Goal: Task Accomplishment & Management: Manage account settings

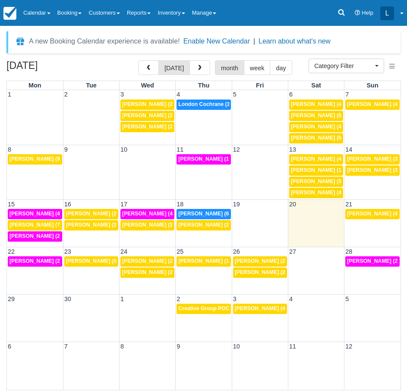
select select
click at [50, 13] on span at bounding box center [48, 14] width 3 height 2
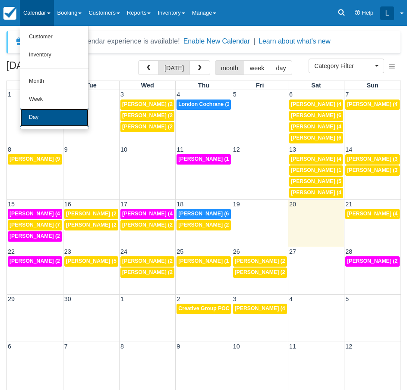
click at [47, 114] on link "Day" at bounding box center [54, 118] width 68 height 18
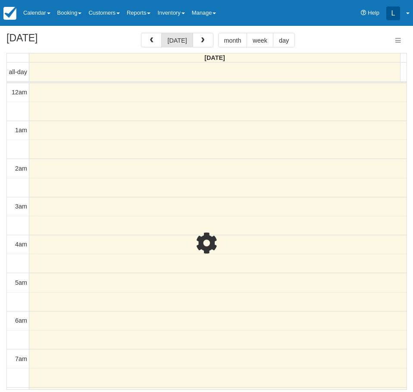
select select
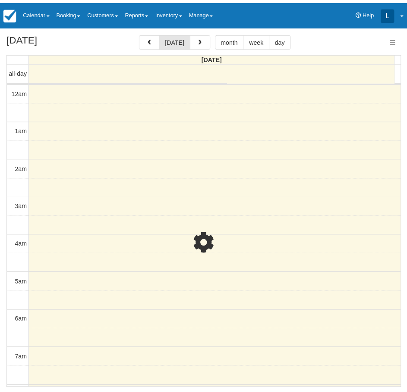
scroll to position [534, 0]
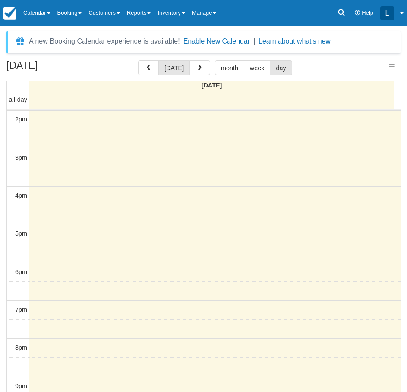
select select
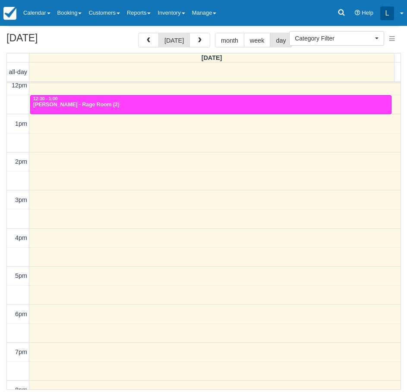
scroll to position [361, 0]
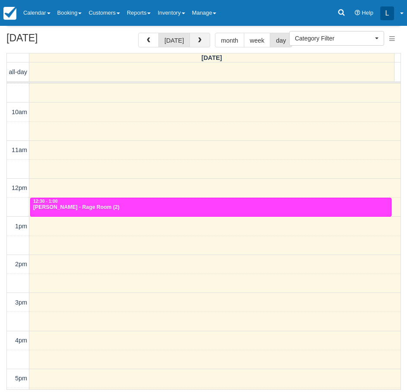
click at [205, 33] on button "button" at bounding box center [199, 40] width 21 height 15
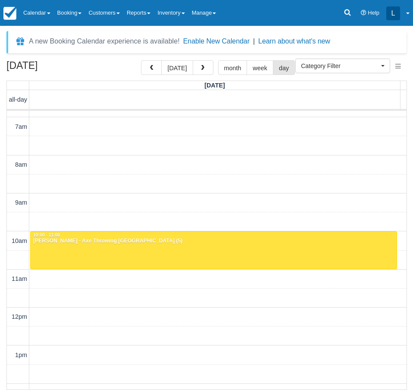
scroll to position [275, 0]
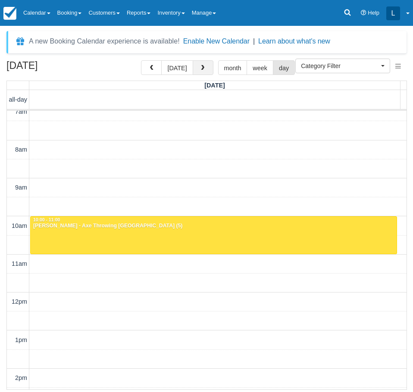
click at [202, 72] on button "button" at bounding box center [203, 67] width 21 height 15
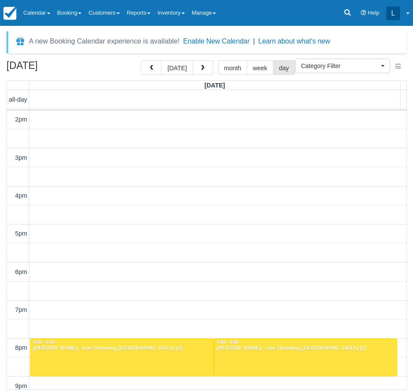
scroll to position [577, 0]
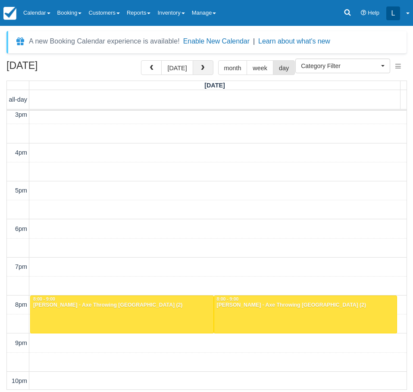
click at [200, 66] on span "button" at bounding box center [203, 68] width 6 height 6
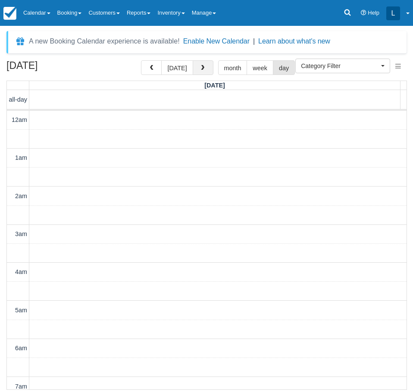
scroll to position [534, 0]
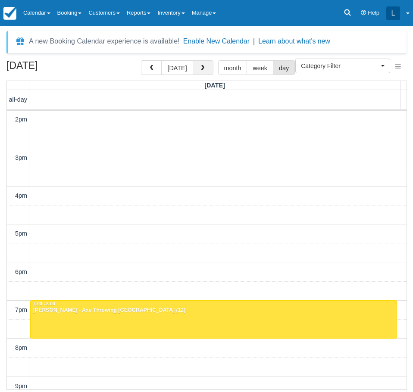
click at [200, 66] on span "button" at bounding box center [203, 68] width 6 height 6
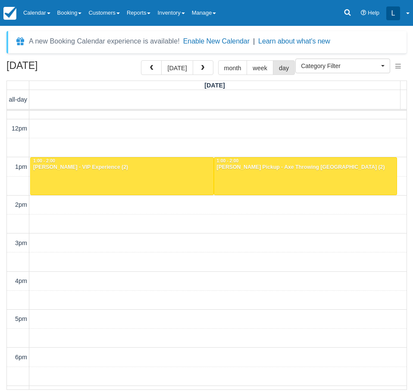
scroll to position [448, 0]
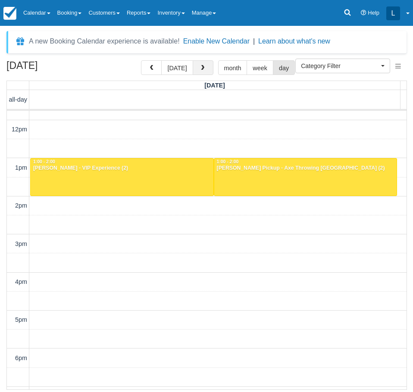
click at [205, 64] on button "button" at bounding box center [203, 67] width 21 height 15
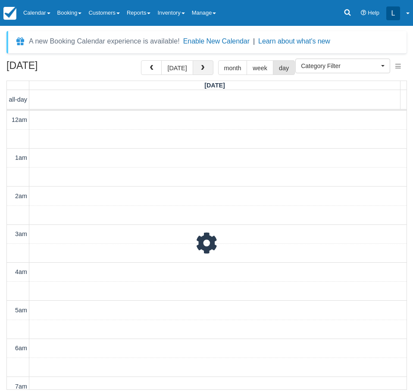
scroll to position [534, 0]
click at [205, 64] on button "button" at bounding box center [203, 67] width 21 height 15
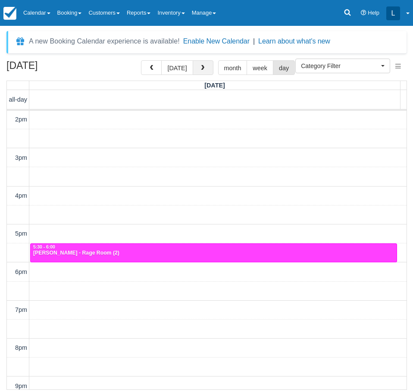
click at [202, 70] on span "button" at bounding box center [203, 68] width 6 height 6
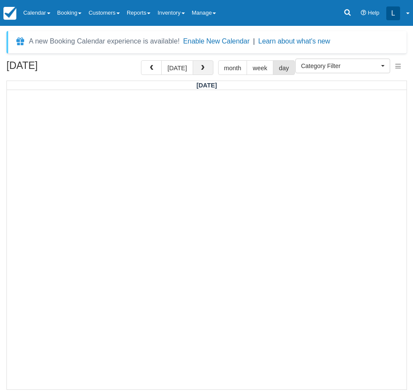
click at [203, 70] on span "button" at bounding box center [203, 68] width 6 height 6
click at [202, 65] on button "button" at bounding box center [203, 67] width 21 height 15
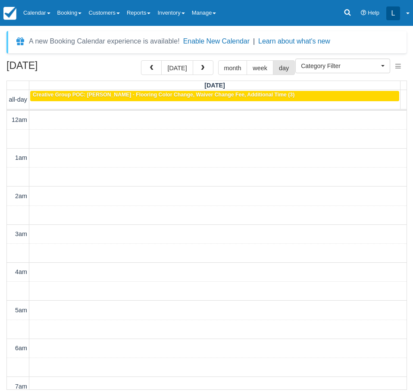
scroll to position [534, 0]
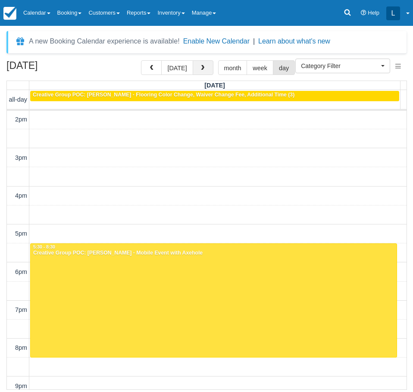
click at [205, 69] on button "button" at bounding box center [203, 67] width 21 height 15
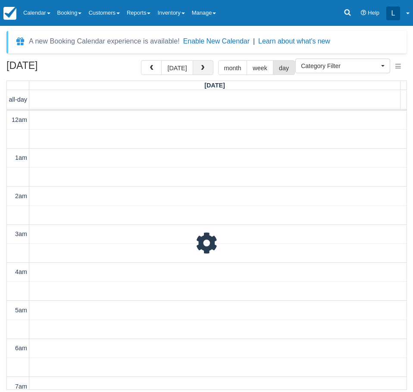
scroll to position [534, 0]
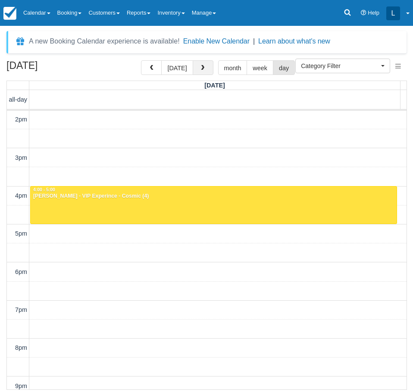
click at [205, 69] on button "button" at bounding box center [203, 67] width 21 height 15
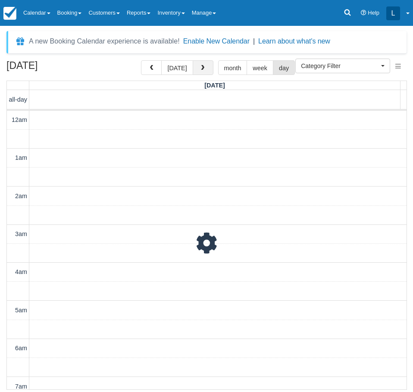
scroll to position [534, 0]
click at [197, 70] on button "button" at bounding box center [203, 67] width 21 height 15
click at [205, 61] on button "button" at bounding box center [203, 67] width 21 height 15
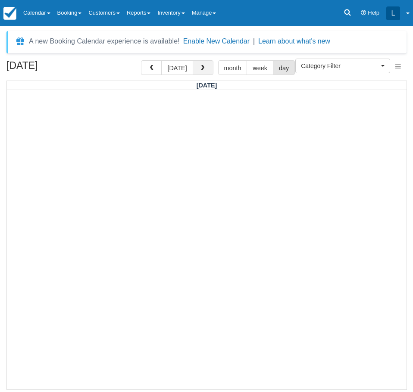
click at [201, 70] on span "button" at bounding box center [203, 68] width 6 height 6
click at [202, 70] on span "button" at bounding box center [203, 68] width 6 height 6
click at [203, 70] on span "button" at bounding box center [203, 68] width 6 height 6
click at [154, 65] on button "button" at bounding box center [151, 67] width 21 height 15
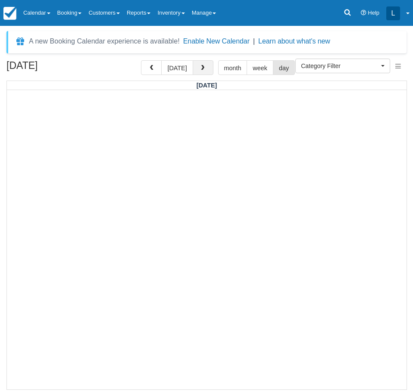
click at [210, 63] on button "button" at bounding box center [203, 67] width 21 height 15
click at [204, 72] on button "button" at bounding box center [203, 67] width 21 height 15
click at [201, 69] on span "button" at bounding box center [203, 68] width 6 height 6
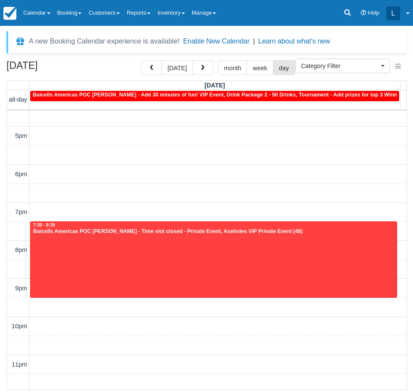
scroll to position [635, 0]
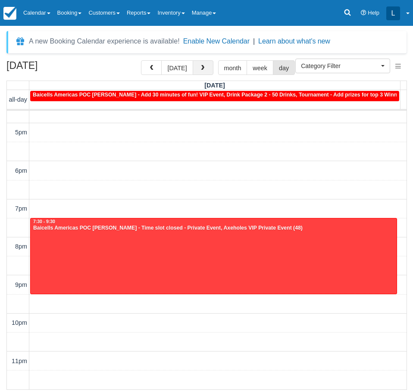
click at [206, 64] on button "button" at bounding box center [203, 67] width 21 height 15
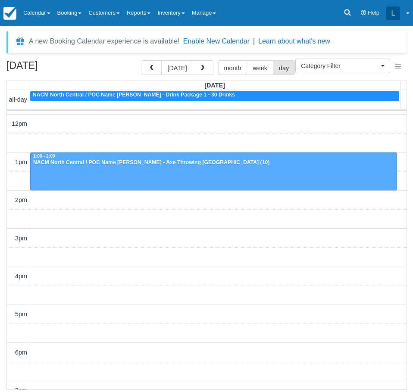
scroll to position [448, 0]
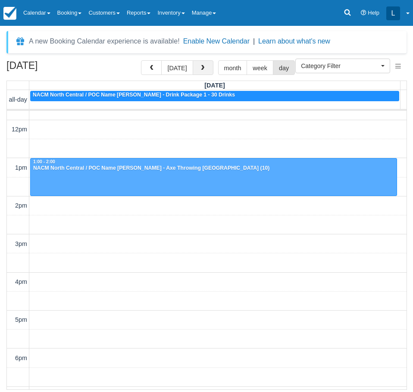
click at [206, 65] on button "button" at bounding box center [203, 67] width 21 height 15
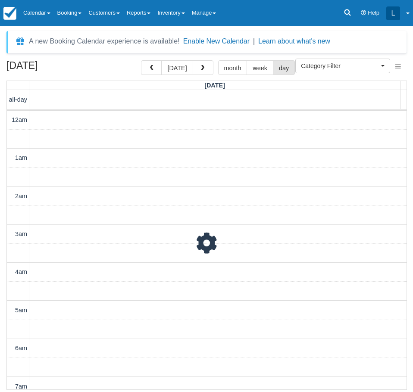
scroll to position [534, 0]
click at [206, 69] on button "button" at bounding box center [203, 67] width 21 height 15
click at [201, 68] on span "button" at bounding box center [203, 68] width 6 height 6
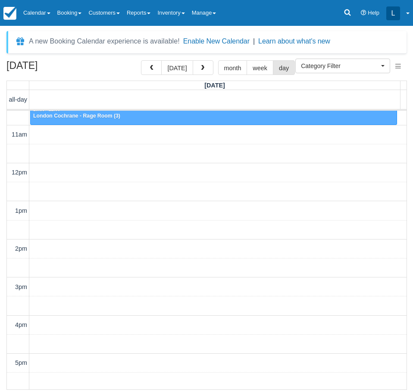
scroll to position [361, 0]
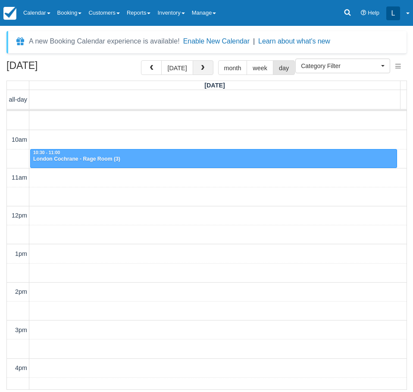
click at [201, 71] on span "button" at bounding box center [203, 68] width 6 height 6
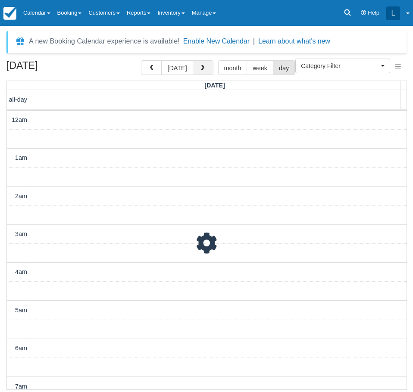
scroll to position [534, 0]
click at [201, 71] on span "button" at bounding box center [203, 68] width 6 height 6
click at [196, 71] on button "button" at bounding box center [203, 67] width 21 height 15
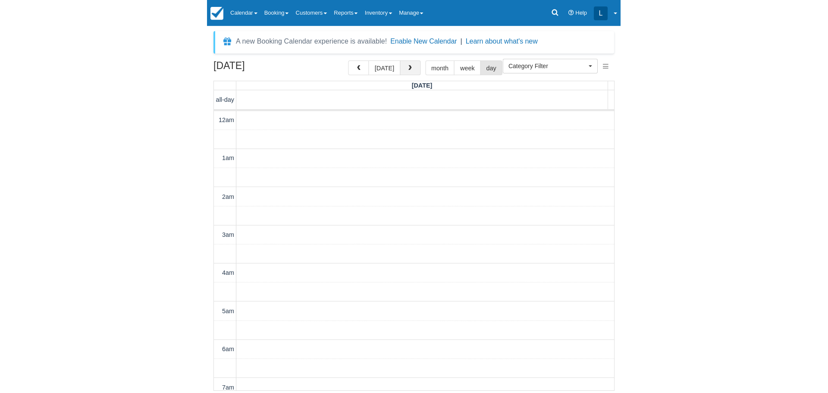
scroll to position [534, 0]
